Goal: Find specific page/section: Find specific page/section

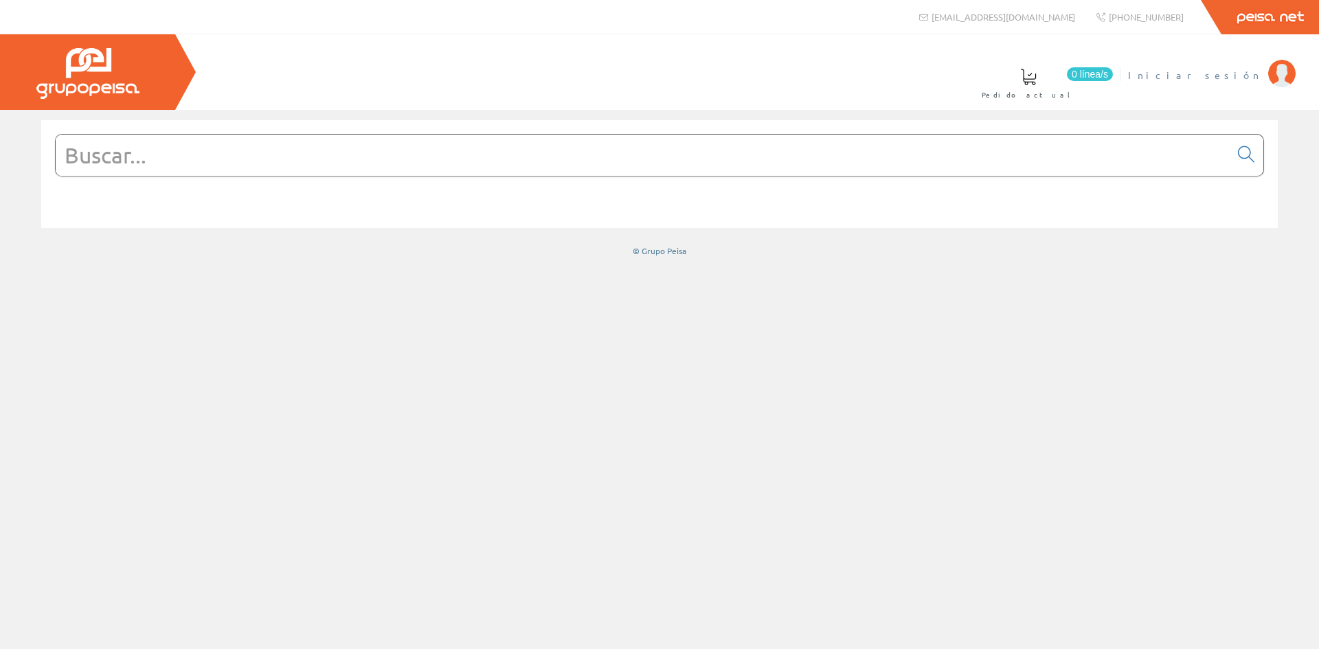
click at [1222, 75] on span "Iniciar sesión" at bounding box center [1194, 75] width 133 height 14
click at [1245, 76] on span "[PERSON_NAME]" at bounding box center [1199, 75] width 126 height 14
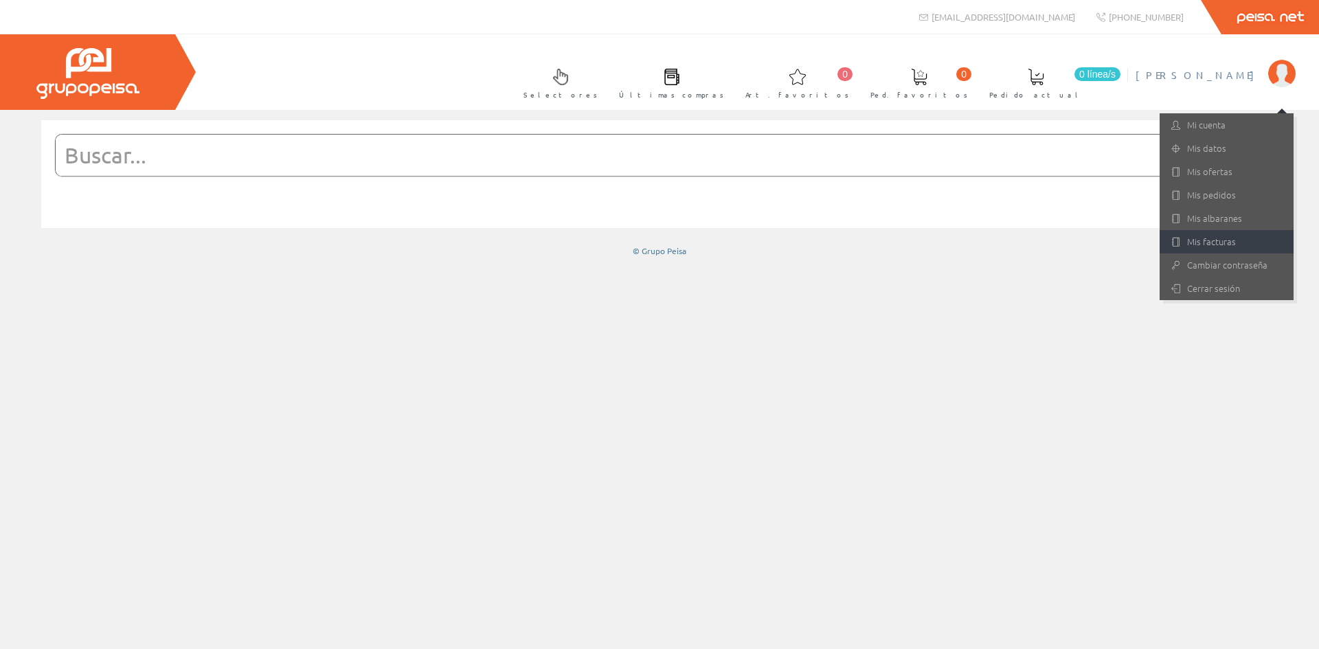
click at [1202, 240] on link "Mis facturas" at bounding box center [1227, 241] width 134 height 23
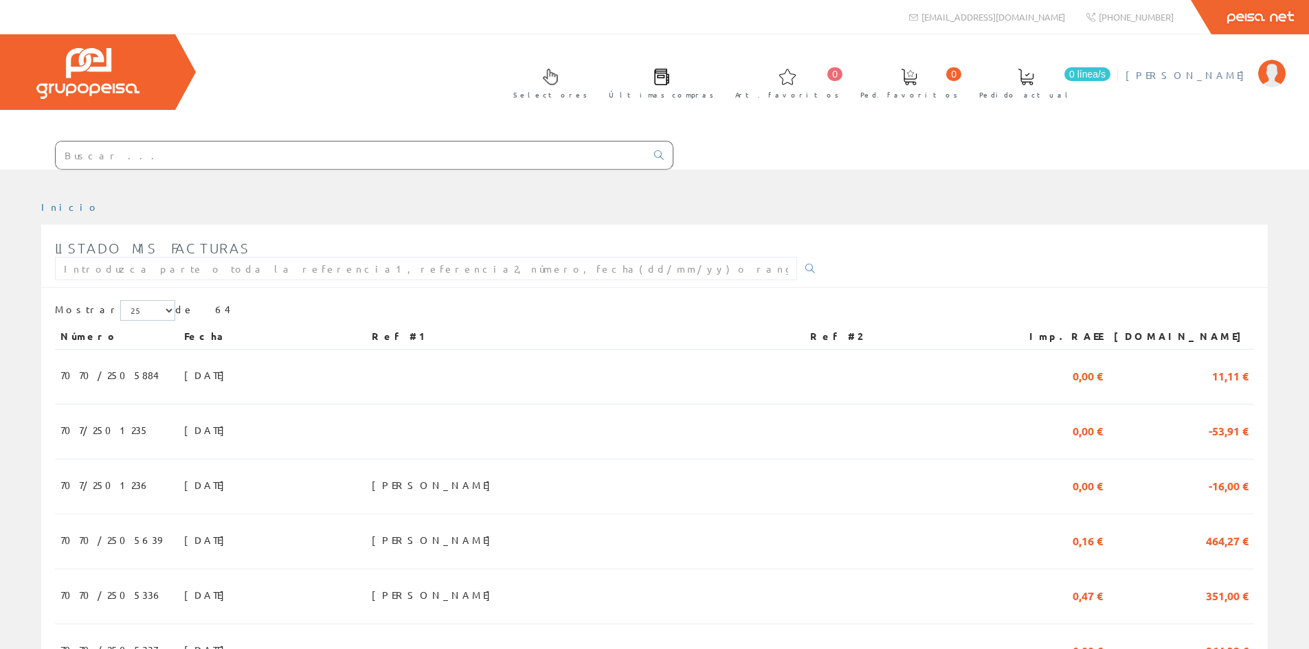
click at [1217, 72] on span "[PERSON_NAME]" at bounding box center [1188, 75] width 126 height 14
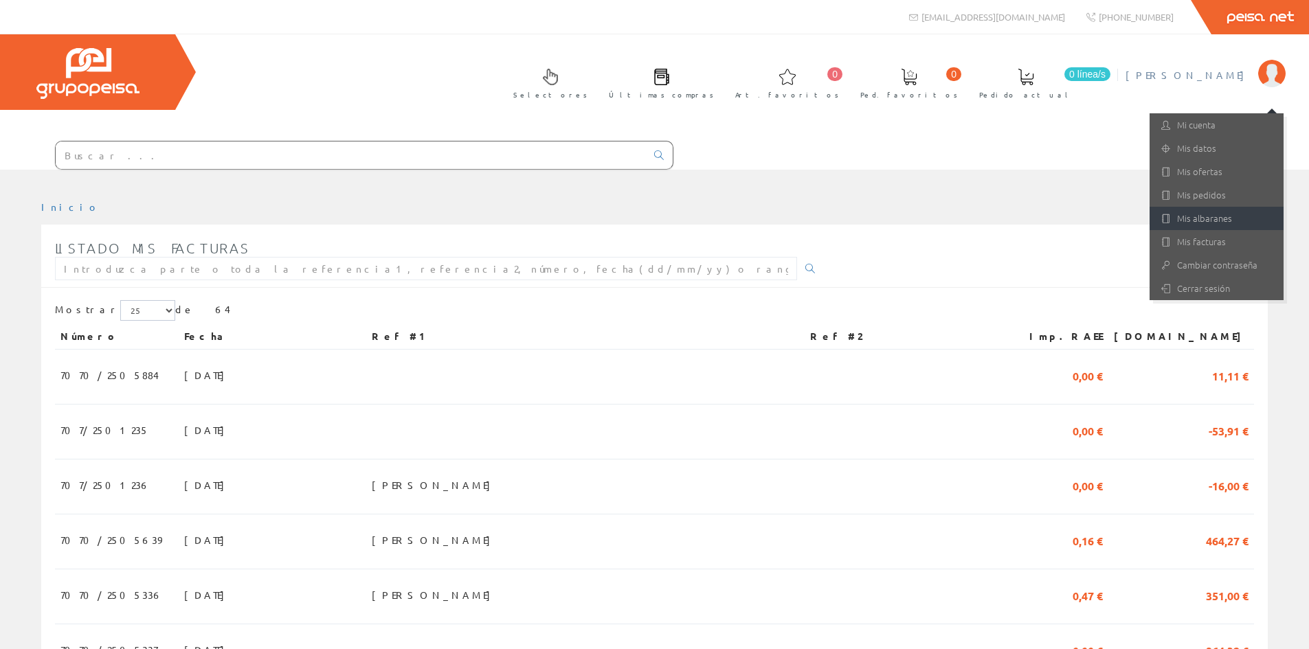
click at [1194, 218] on link "Mis albaranes" at bounding box center [1216, 218] width 134 height 23
